Goal: Task Accomplishment & Management: Complete application form

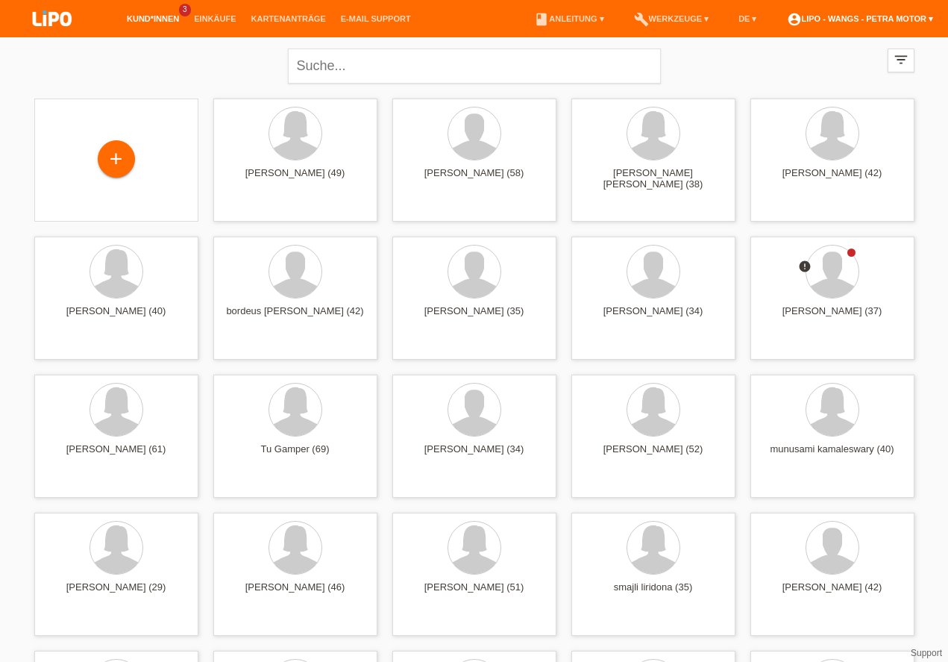
click at [932, 22] on link "account_circle LIPO - Wangs - Petra Motor ▾" at bounding box center [860, 18] width 162 height 9
click at [865, 16] on link "account_circle LIPO - Wangs - Petra Motor ▾" at bounding box center [860, 18] width 162 height 9
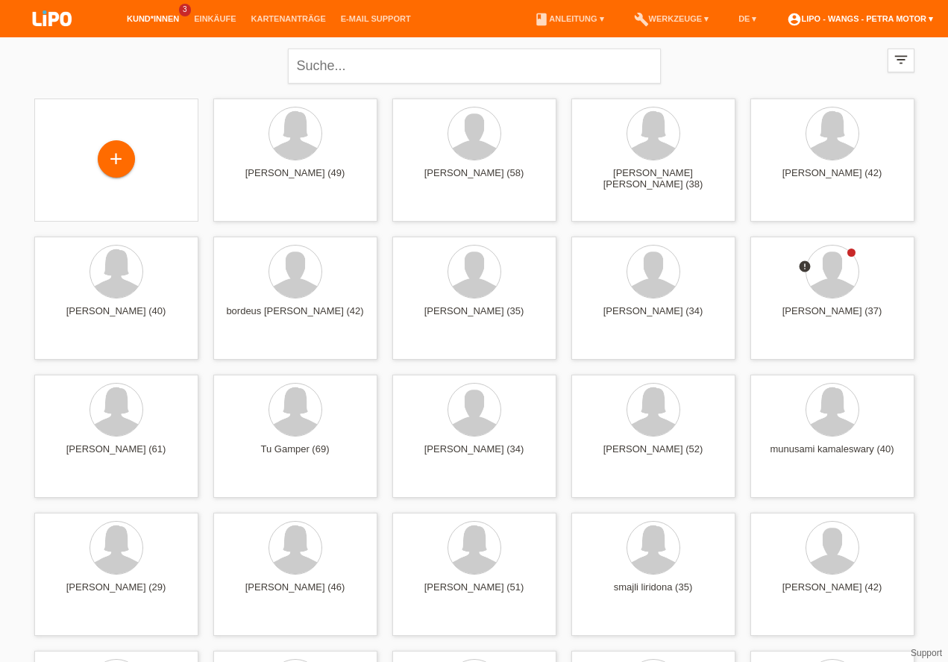
click at [865, 16] on link "account_circle LIPO - Wangs - Petra Motor ▾" at bounding box center [860, 18] width 162 height 9
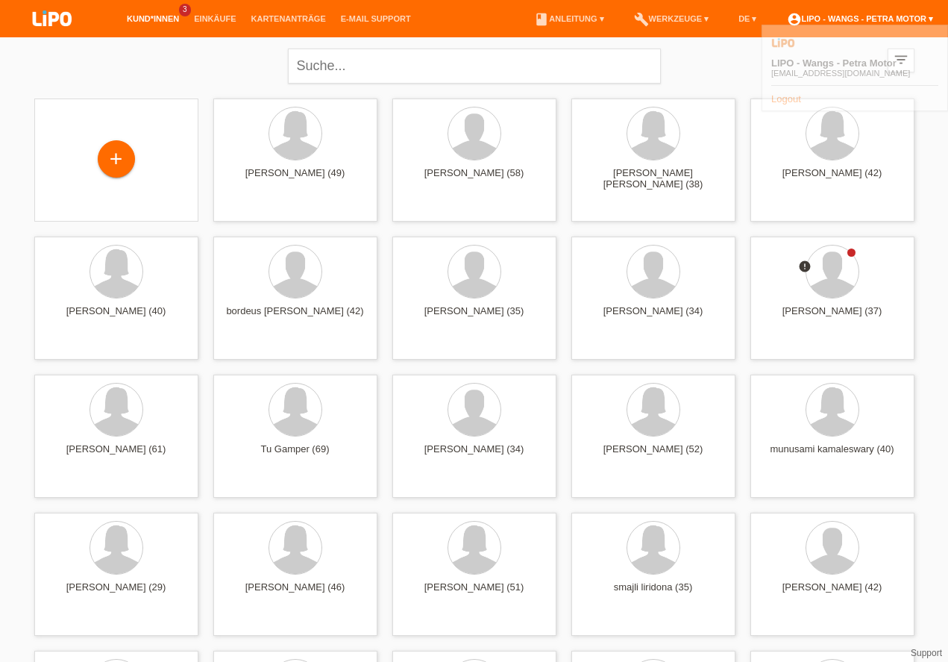
click at [865, 16] on link "account_circle LIPO - Wangs - Petra Motor ▾" at bounding box center [860, 18] width 162 height 9
click at [676, 21] on link "build Werkzeuge ▾" at bounding box center [672, 18] width 90 height 9
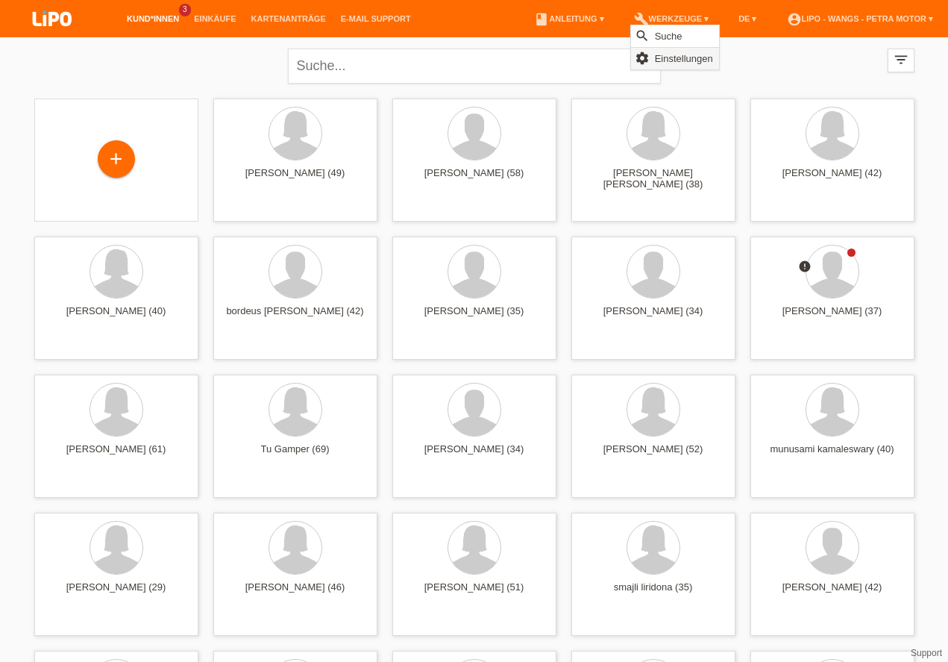
click at [677, 54] on span "Einstellungen" at bounding box center [684, 58] width 63 height 18
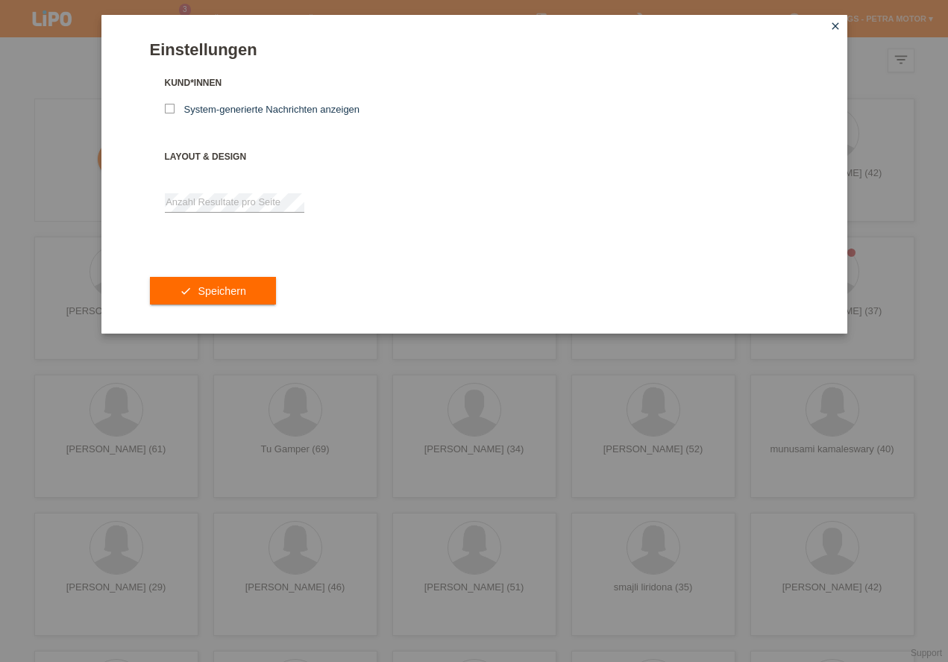
click at [829, 27] on link "close" at bounding box center [835, 27] width 19 height 17
click at [833, 25] on icon "close" at bounding box center [835, 26] width 12 height 12
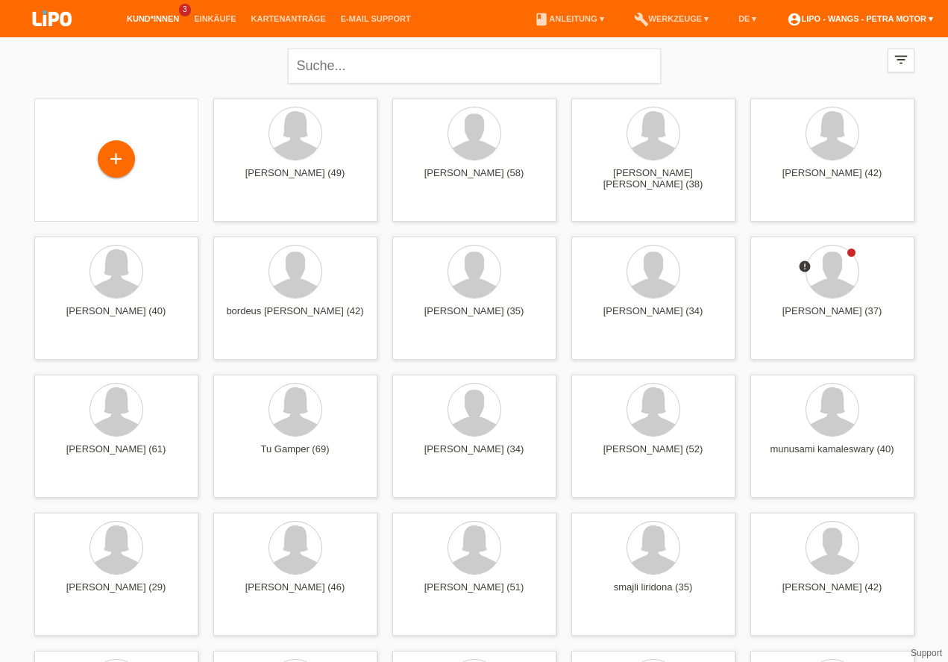
click at [930, 21] on link "account_circle LIPO - Wangs - Petra Motor ▾" at bounding box center [860, 18] width 162 height 9
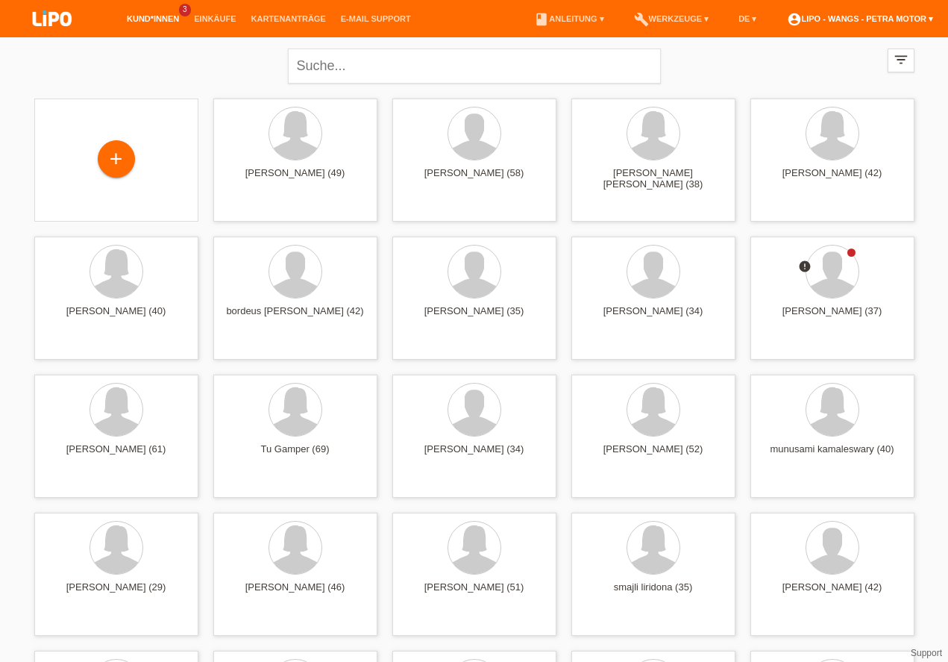
click at [930, 21] on link "account_circle LIPO - Wangs - Petra Motor ▾" at bounding box center [860, 18] width 162 height 9
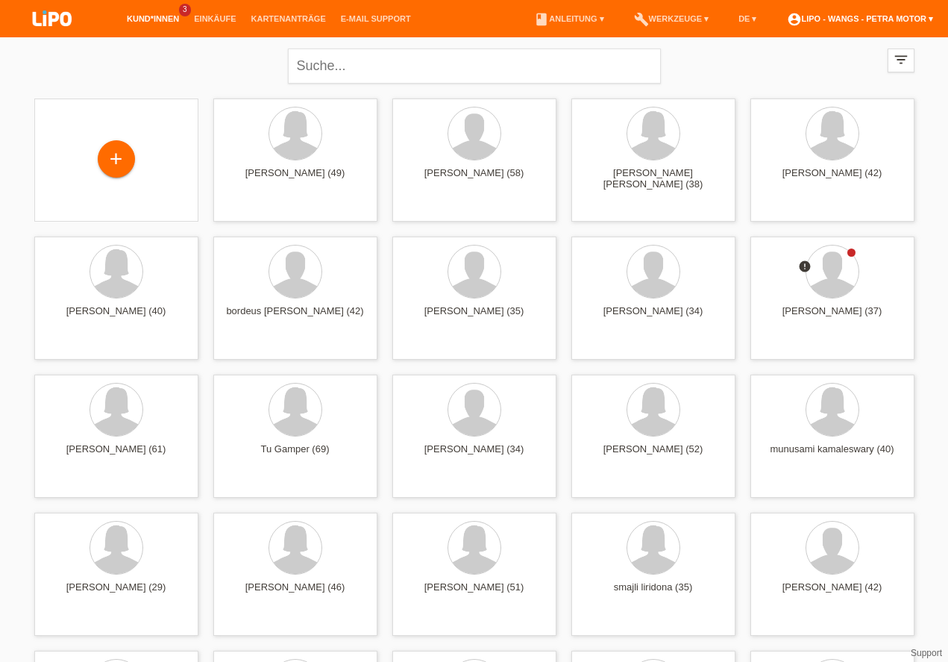
click at [930, 21] on link "account_circle LIPO - Wangs - Petra Motor ▾" at bounding box center [860, 18] width 162 height 9
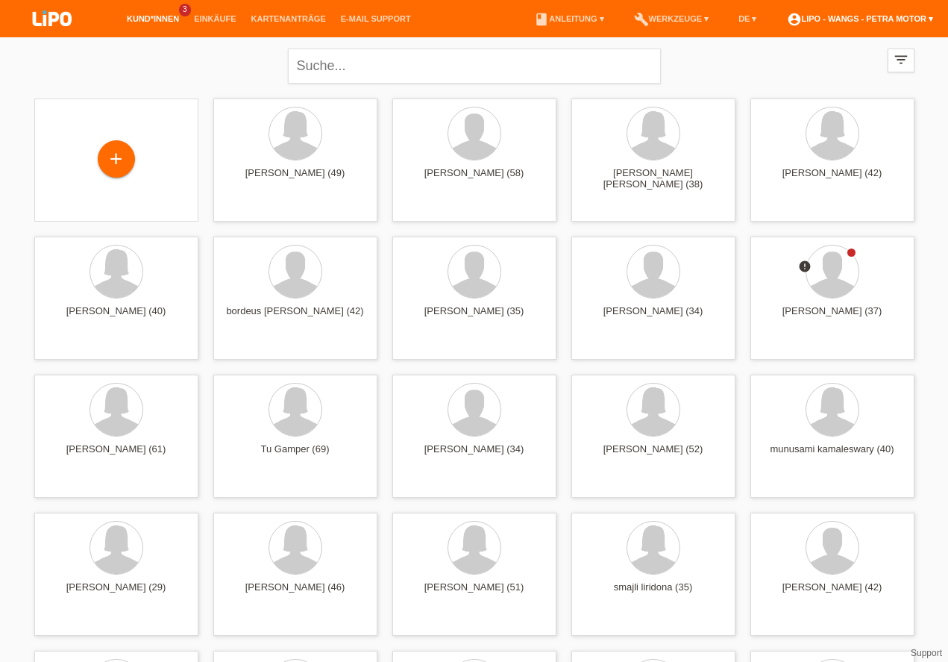
click at [930, 21] on link "account_circle LIPO - Wangs - Petra Motor ▾" at bounding box center [860, 18] width 162 height 9
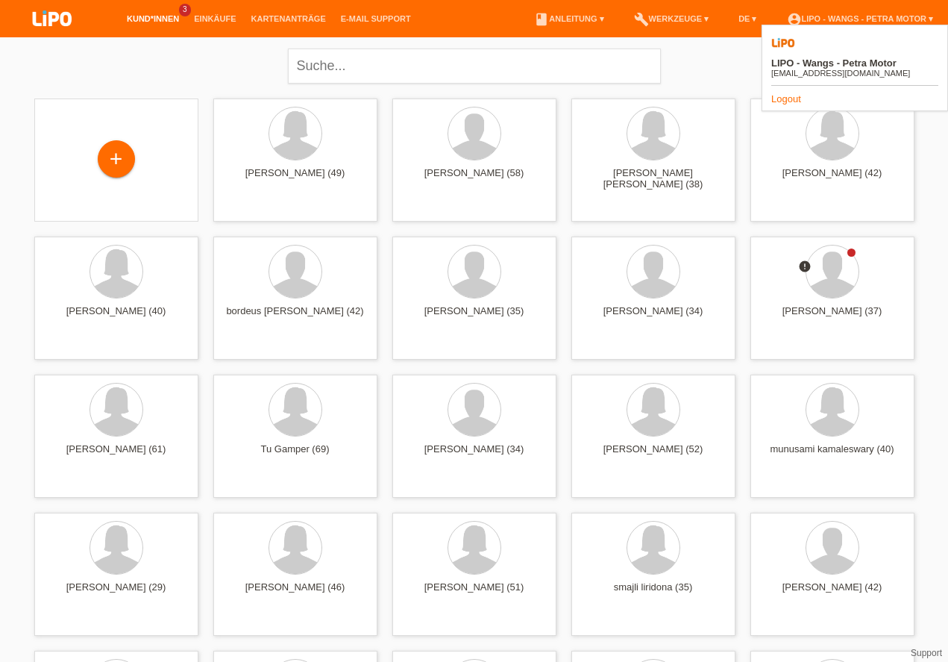
click at [850, 69] on div "[EMAIL_ADDRESS][DOMAIN_NAME]" at bounding box center [840, 73] width 139 height 9
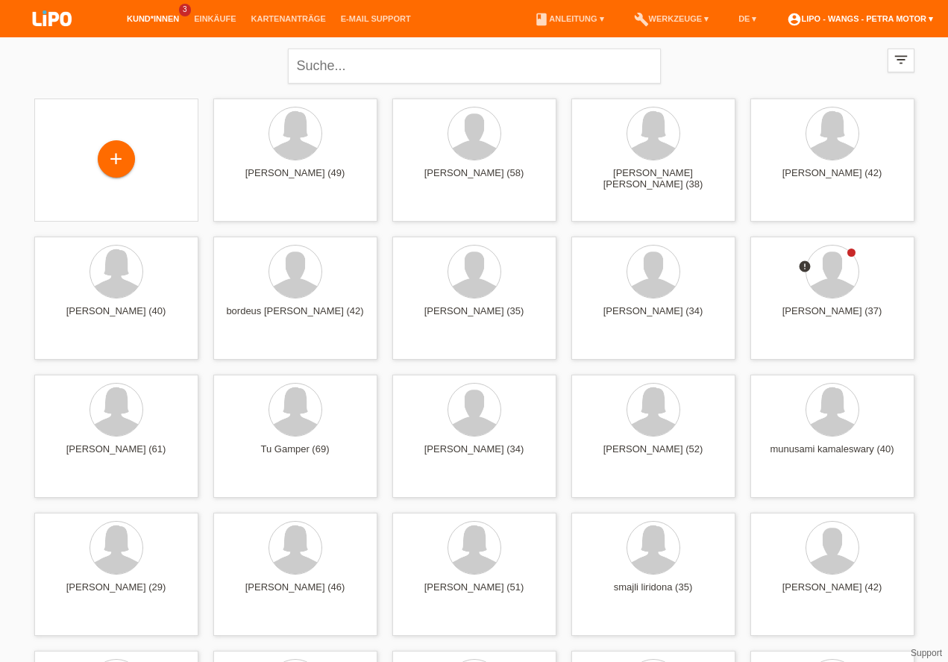
click at [931, 19] on link "account_circle LIPO - Wangs - Petra Motor ▾" at bounding box center [860, 18] width 162 height 9
click at [890, 14] on link "account_circle LIPO - Wangs - Petra Motor ▾" at bounding box center [860, 18] width 162 height 9
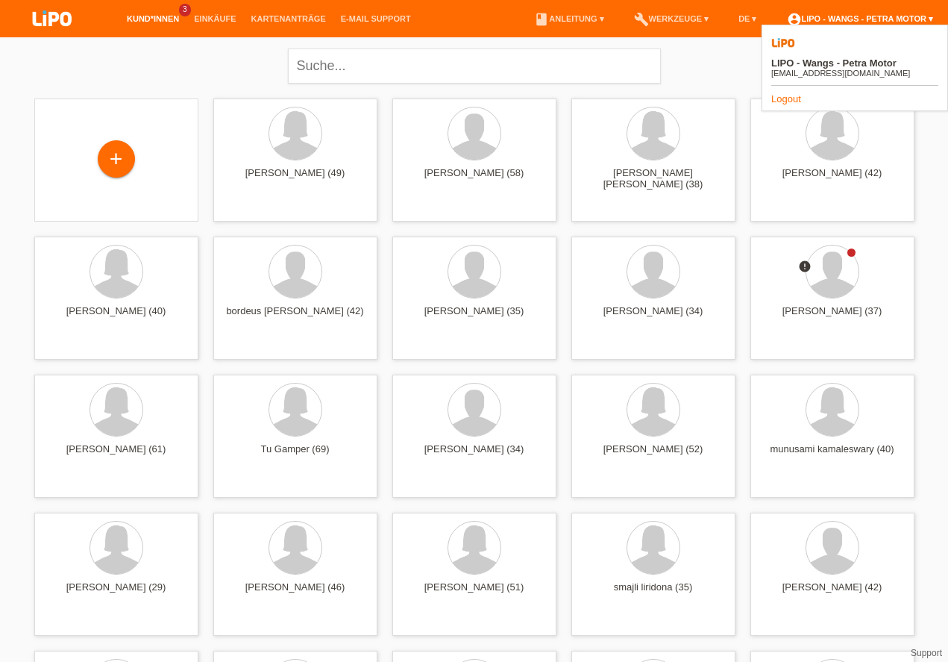
click at [890, 14] on link "account_circle LIPO - Wangs - Petra Motor ▾" at bounding box center [860, 18] width 162 height 9
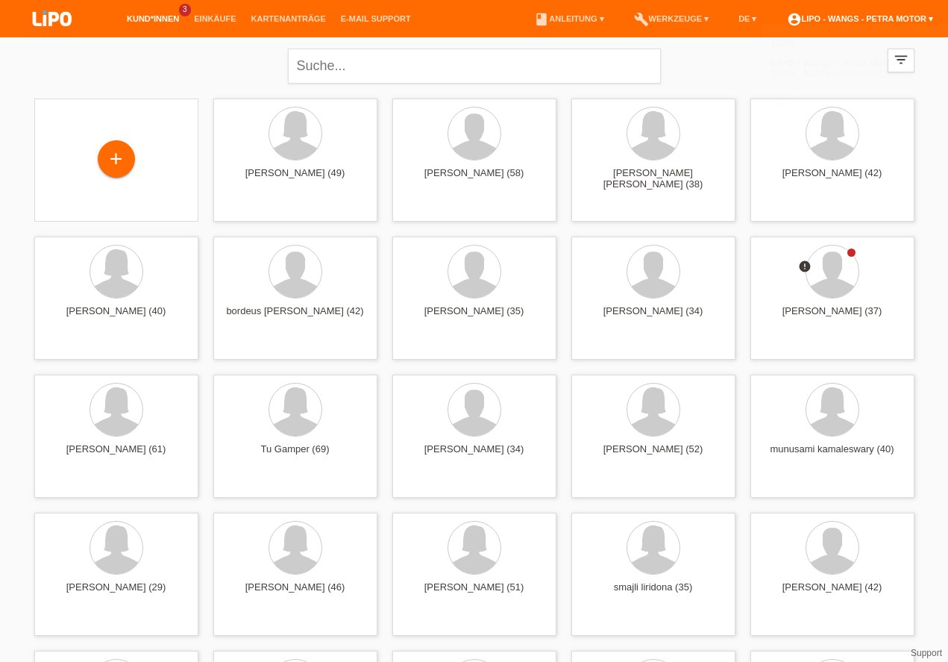
click at [890, 14] on link "account_circle LIPO - Wangs - Petra Motor ▾" at bounding box center [860, 18] width 162 height 9
click at [899, 57] on icon "filter_list" at bounding box center [901, 59] width 16 height 16
click at [349, 19] on link "E-Mail Support" at bounding box center [375, 18] width 85 height 9
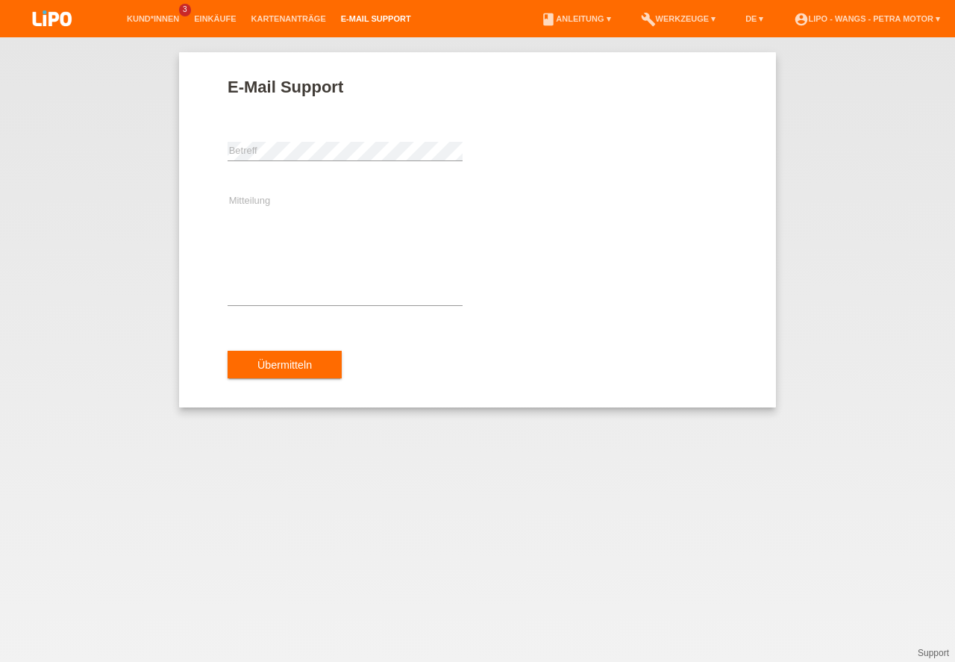
click at [892, 170] on div "E-Mail Support error Betreff Mitteilung Übermitteln" at bounding box center [477, 349] width 955 height 624
click at [107, 45] on div "E-Mail Support error Betreff Mitteilung Übermitteln" at bounding box center [477, 349] width 955 height 624
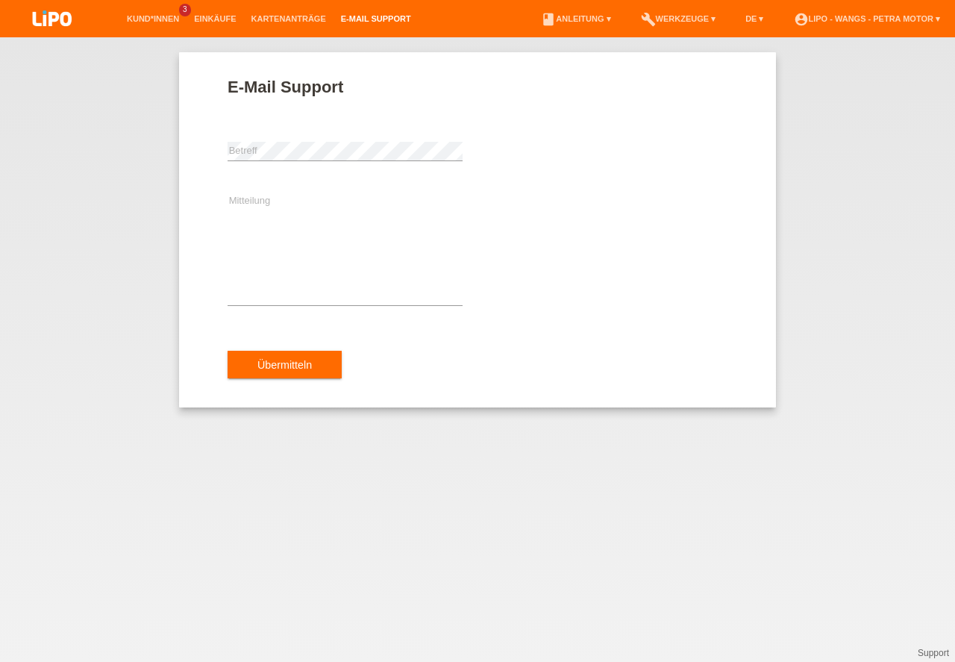
click at [63, 17] on img at bounding box center [52, 20] width 75 height 40
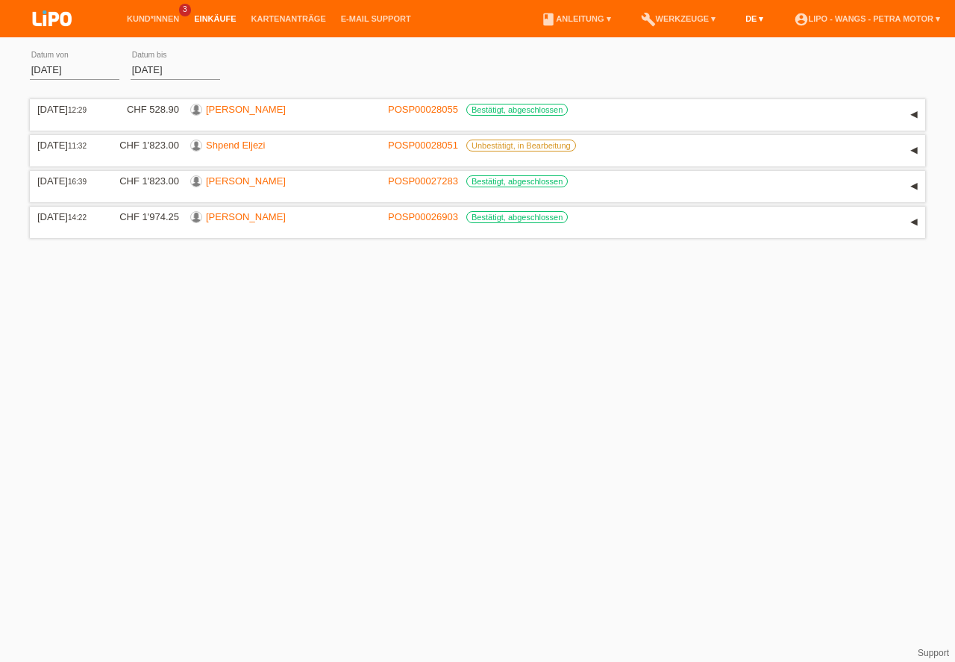
click at [759, 17] on link "DE ▾" at bounding box center [754, 18] width 33 height 9
click at [715, 20] on link "build Werkzeuge ▾" at bounding box center [678, 18] width 90 height 9
click at [702, 55] on span "Einstellungen" at bounding box center [690, 58] width 63 height 18
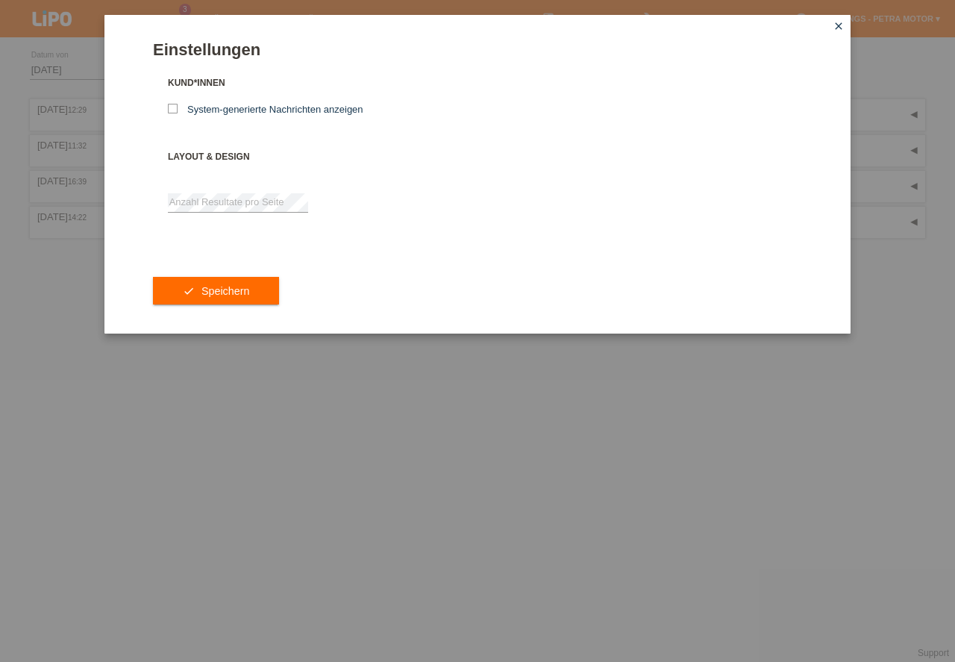
click at [843, 27] on icon "close" at bounding box center [838, 26] width 12 height 12
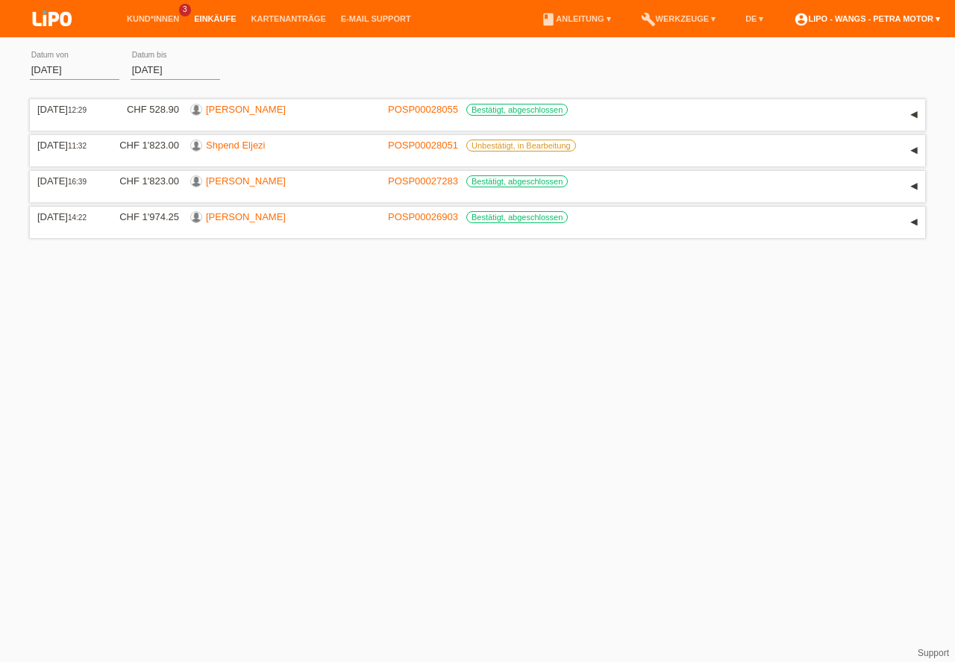
click at [935, 21] on link "account_circle LIPO - Wangs - Petra Motor ▾" at bounding box center [867, 18] width 162 height 9
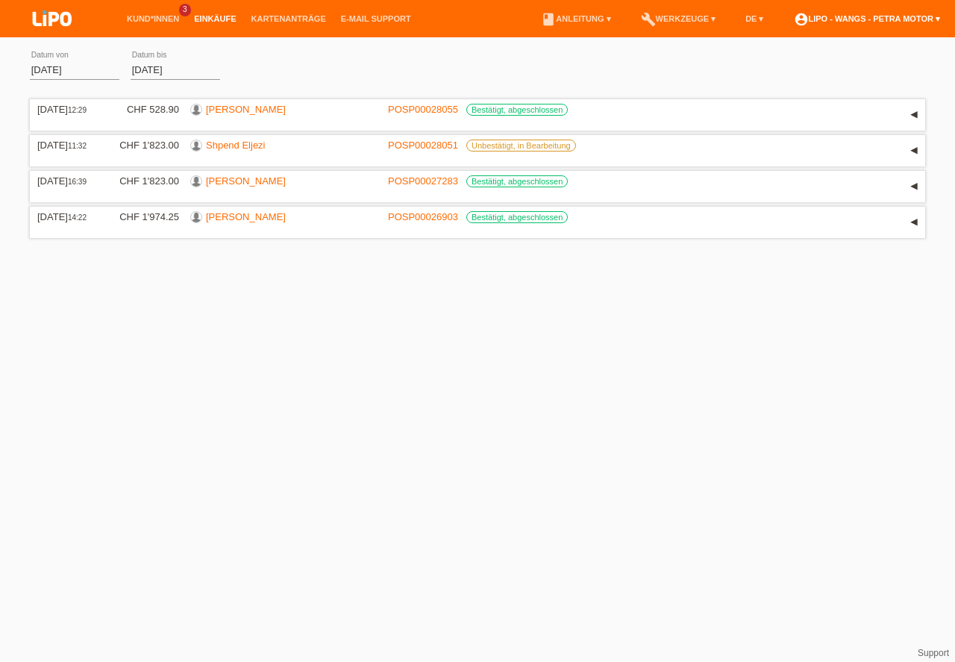
click at [935, 21] on link "account_circle LIPO - Wangs - Petra Motor ▾" at bounding box center [867, 18] width 162 height 9
click at [435, 245] on html "Kund*innen 3 Einkäufe Kartenanträge E-Mail Support menu" at bounding box center [477, 122] width 955 height 245
click at [803, 19] on icon "account_circle" at bounding box center [801, 19] width 15 height 15
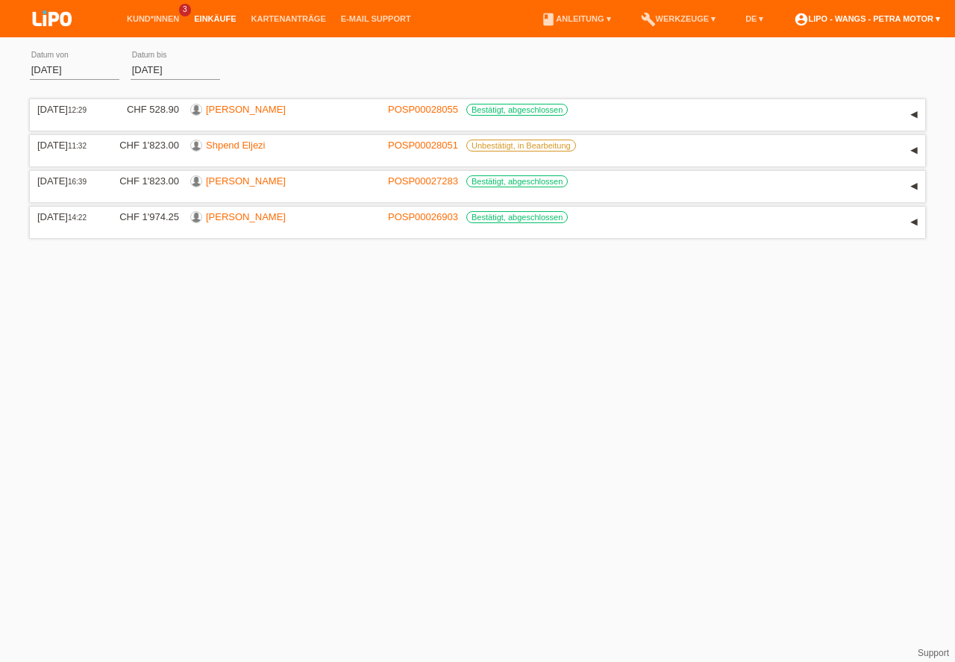
click at [803, 19] on icon "account_circle" at bounding box center [801, 19] width 15 height 15
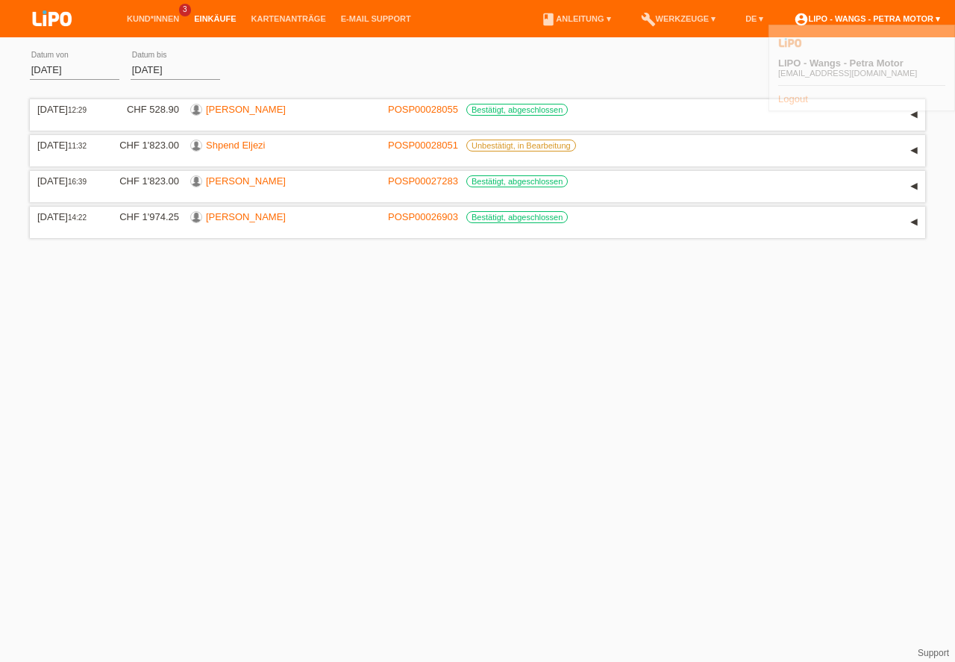
click at [803, 19] on icon "account_circle" at bounding box center [801, 19] width 15 height 15
click at [806, 19] on icon "account_circle" at bounding box center [801, 19] width 15 height 15
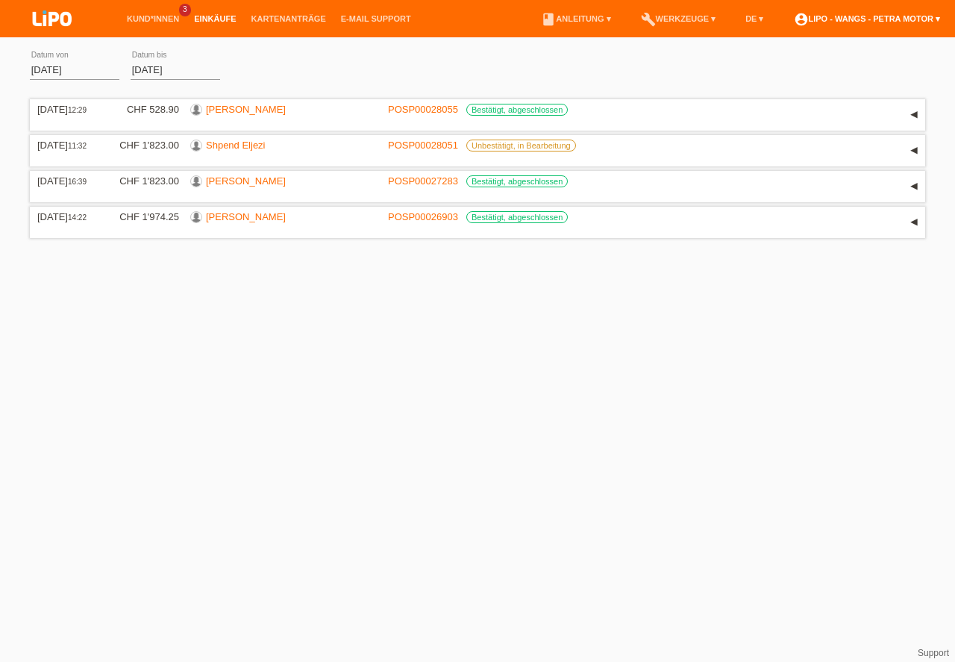
click at [806, 19] on icon "account_circle" at bounding box center [801, 19] width 15 height 15
click at [803, 76] on div "01.09.2025 error Datum von 02.10.2025 error Datum bis Übernehmen" at bounding box center [477, 70] width 895 height 51
click at [807, 28] on li "account_circle LIPO - Wangs - Petra Motor ▾" at bounding box center [867, 19] width 162 height 38
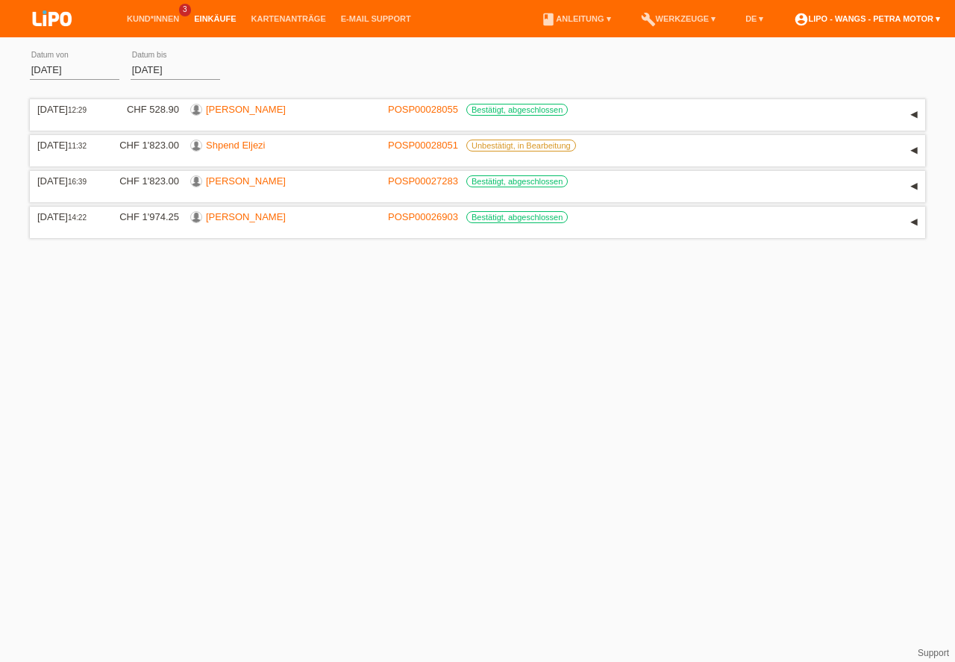
click at [935, 18] on link "account_circle LIPO - Wangs - Petra Motor ▾" at bounding box center [867, 18] width 162 height 9
click at [939, 20] on link "account_circle LIPO - Wangs - Petra Motor ▾" at bounding box center [867, 18] width 162 height 9
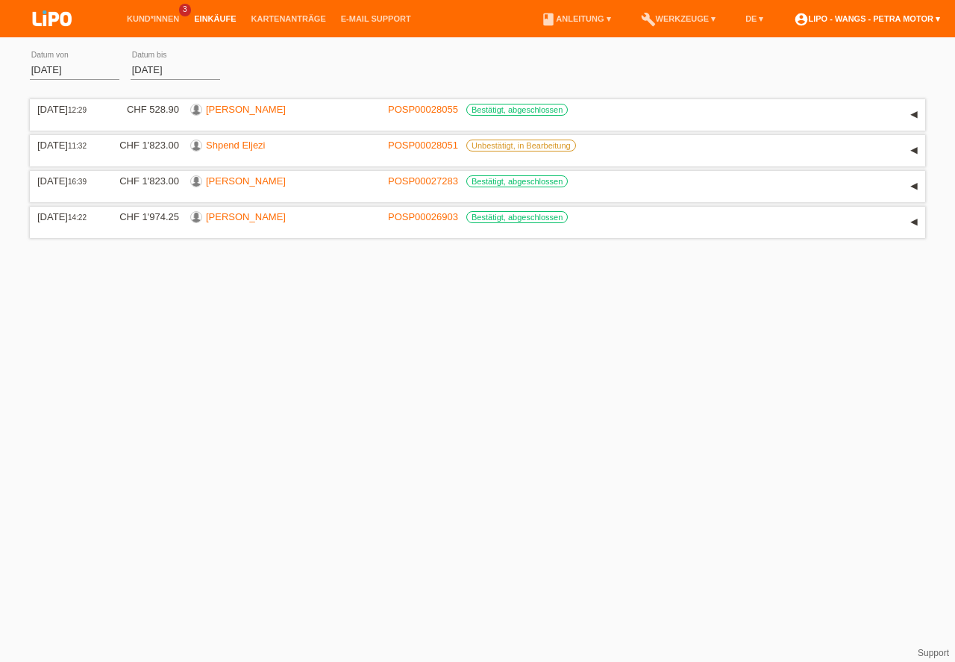
click at [939, 20] on link "account_circle LIPO - Wangs - Petra Motor ▾" at bounding box center [867, 18] width 162 height 9
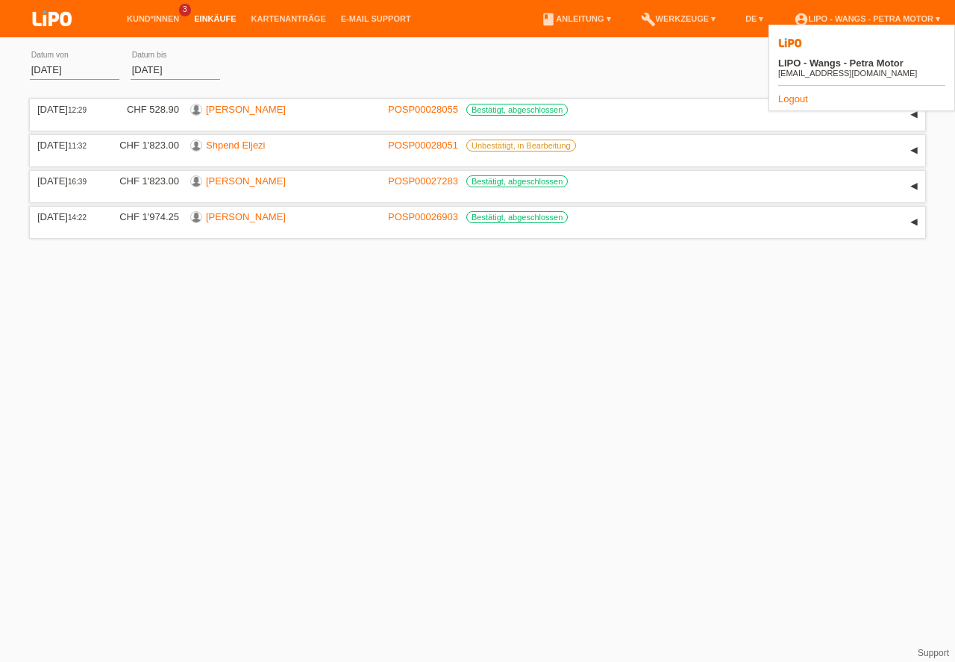
click at [799, 93] on link "Logout" at bounding box center [793, 98] width 30 height 11
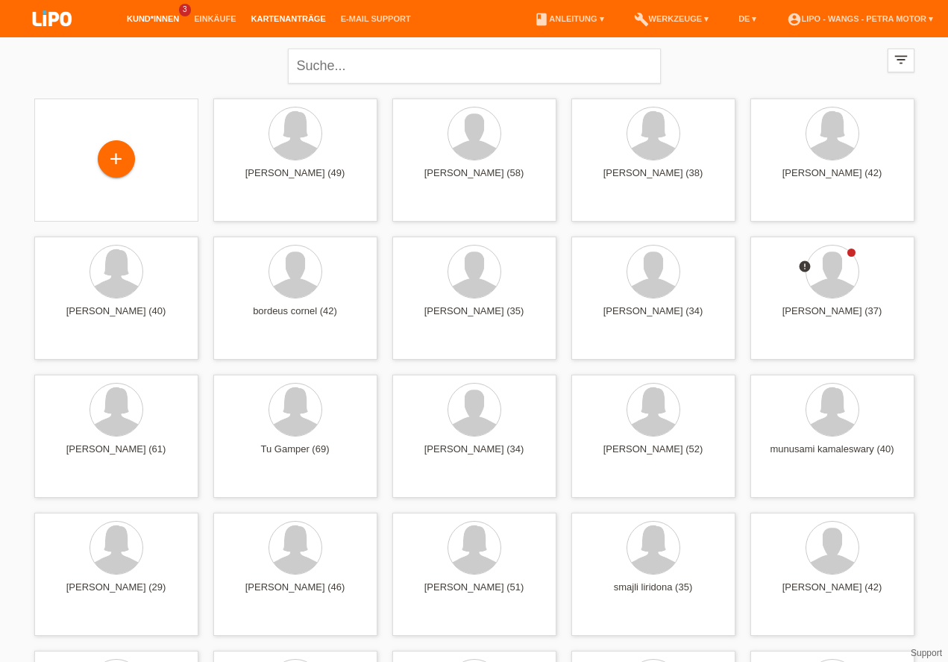
click at [274, 19] on link "Kartenanträge" at bounding box center [289, 18] width 90 height 9
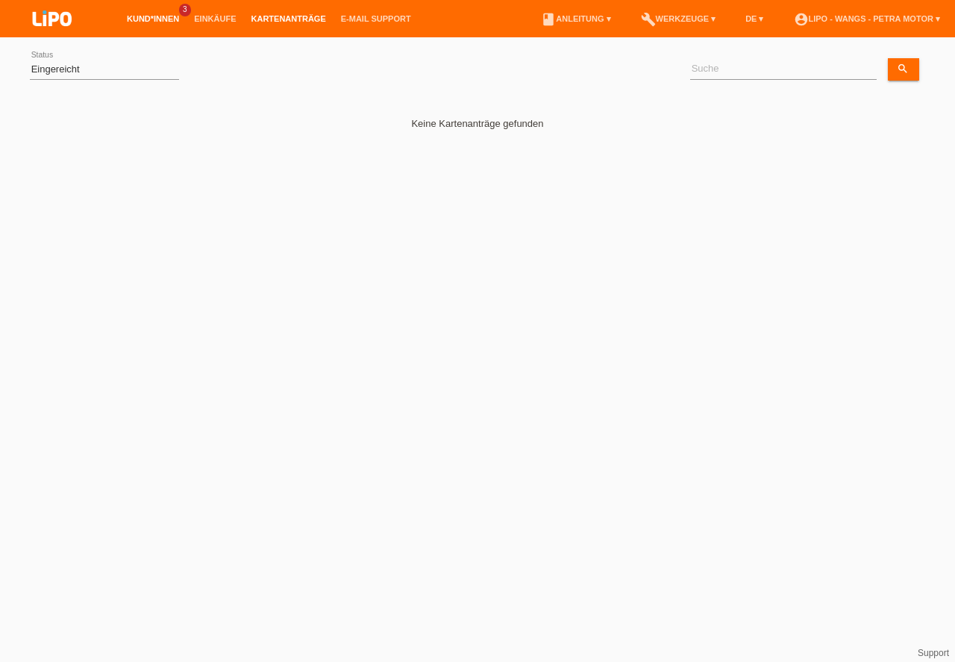
click at [134, 19] on link "Kund*innen" at bounding box center [152, 18] width 67 height 9
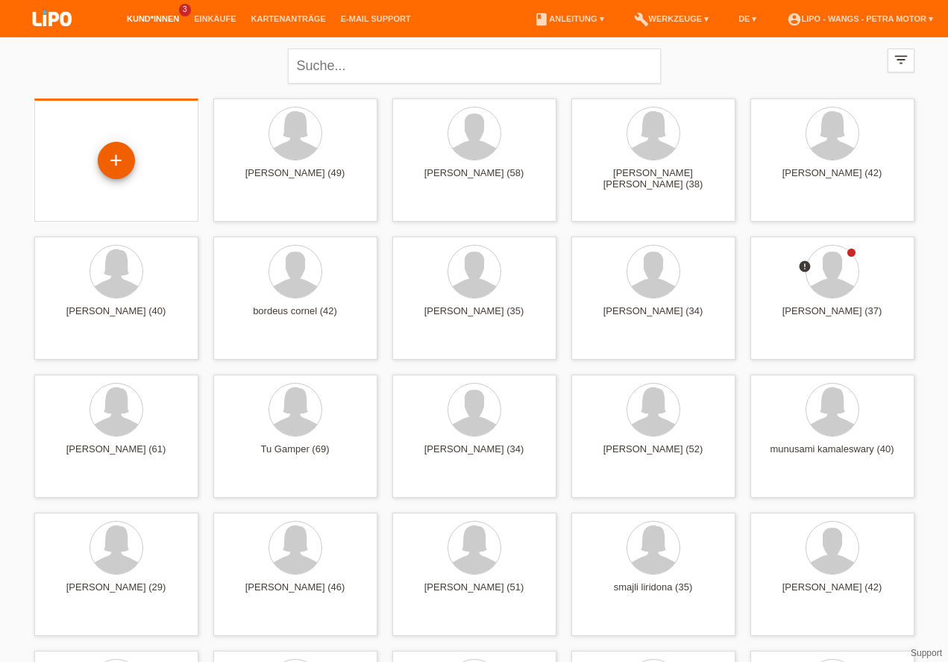
click at [123, 165] on div "+" at bounding box center [116, 160] width 36 height 25
